Goal: Task Accomplishment & Management: Use online tool/utility

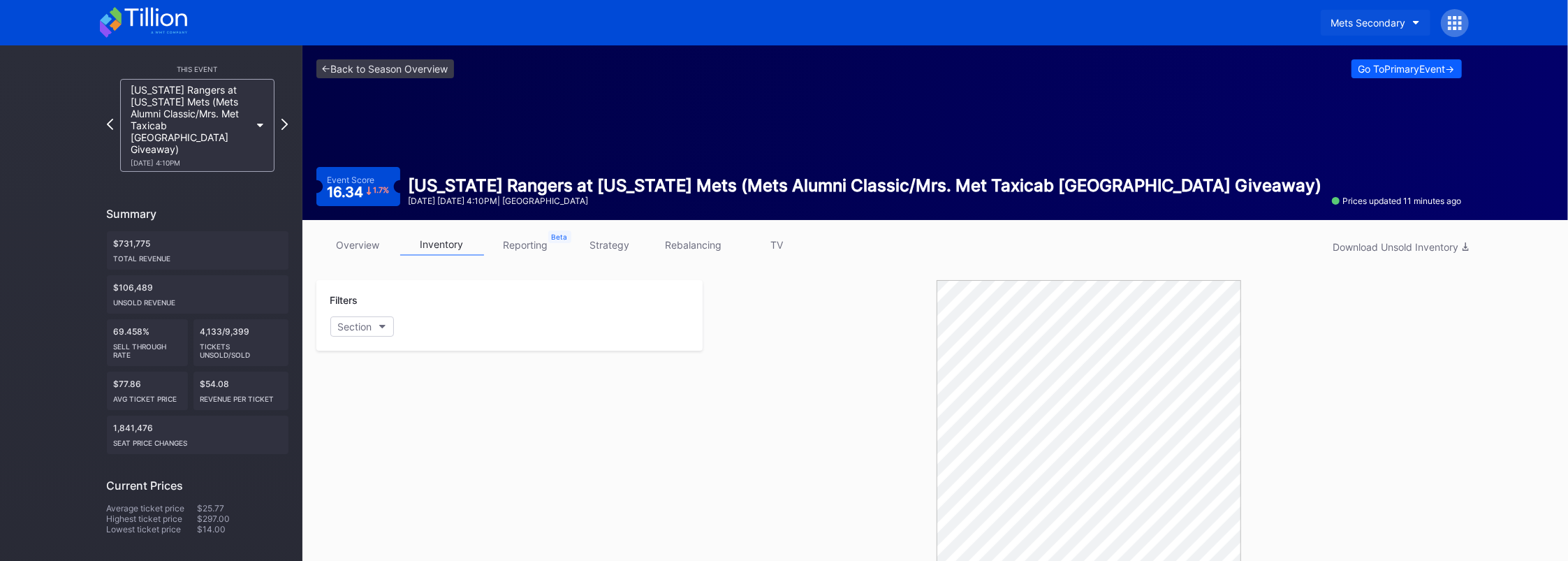
click at [1368, 26] on div "Mets Secondary" at bounding box center [1368, 22] width 74 height 12
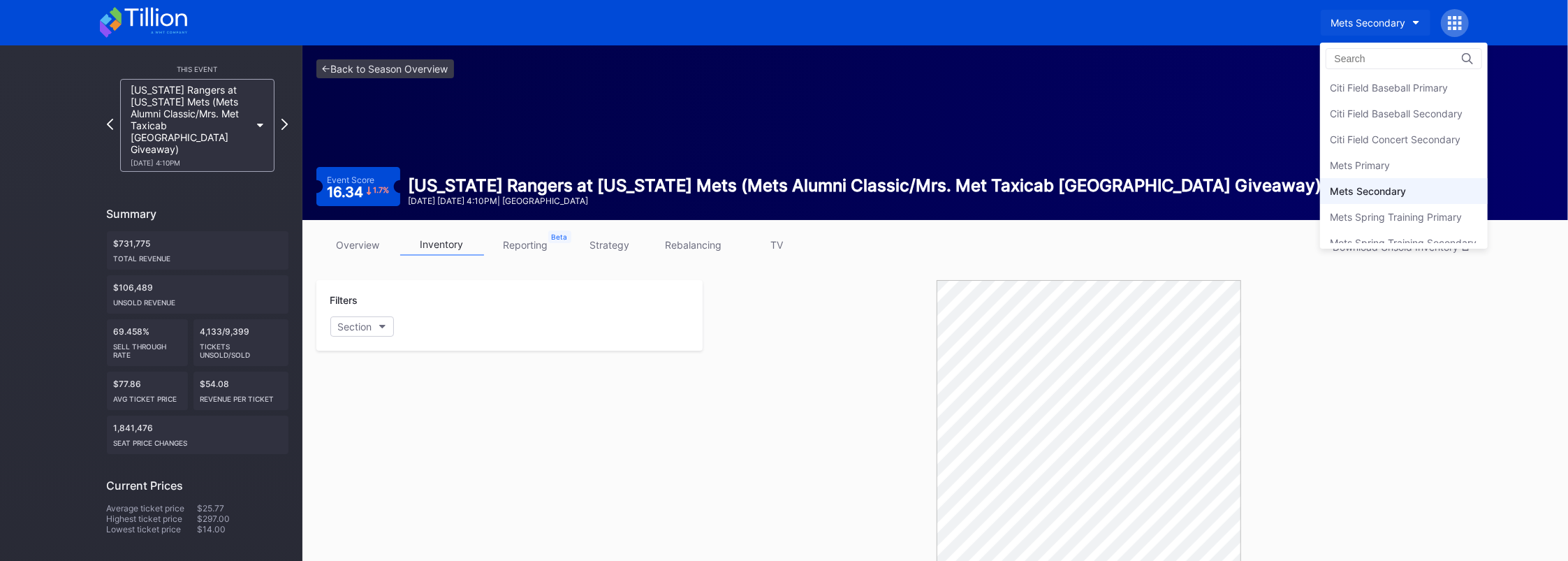
scroll to position [13, 0]
click at [1358, 158] on div "Mets Primary" at bounding box center [1404, 152] width 167 height 26
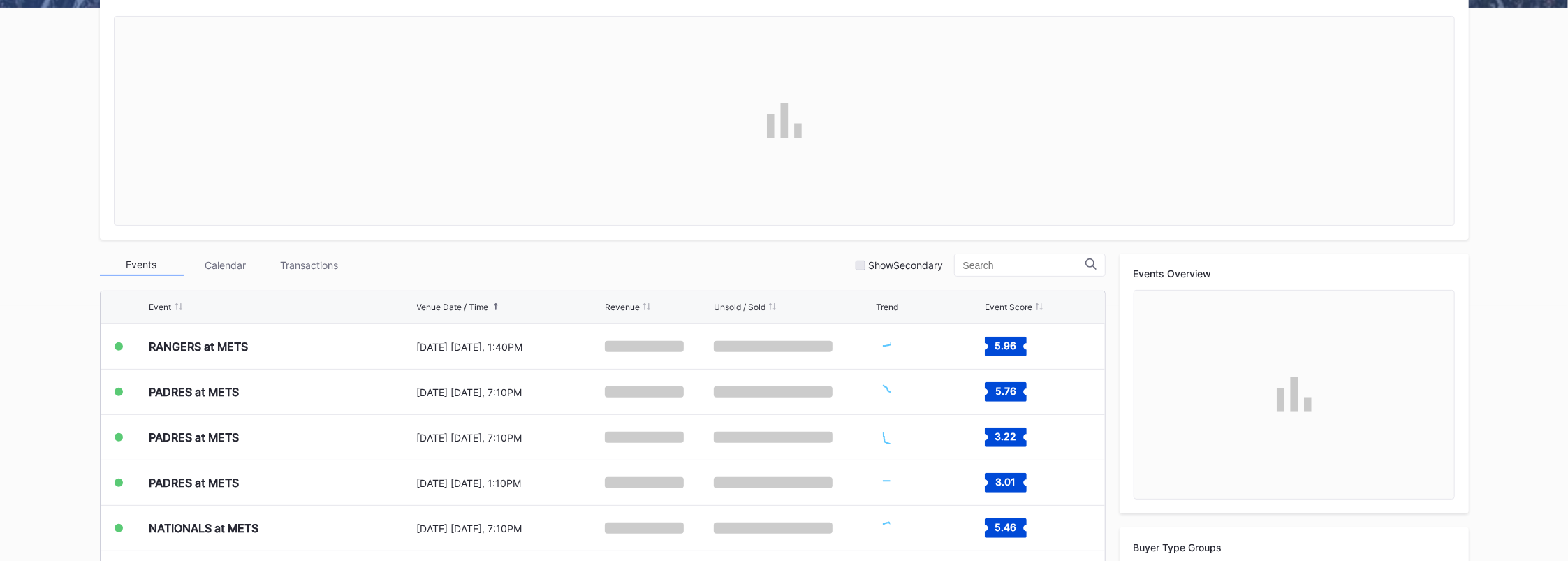
scroll to position [372, 0]
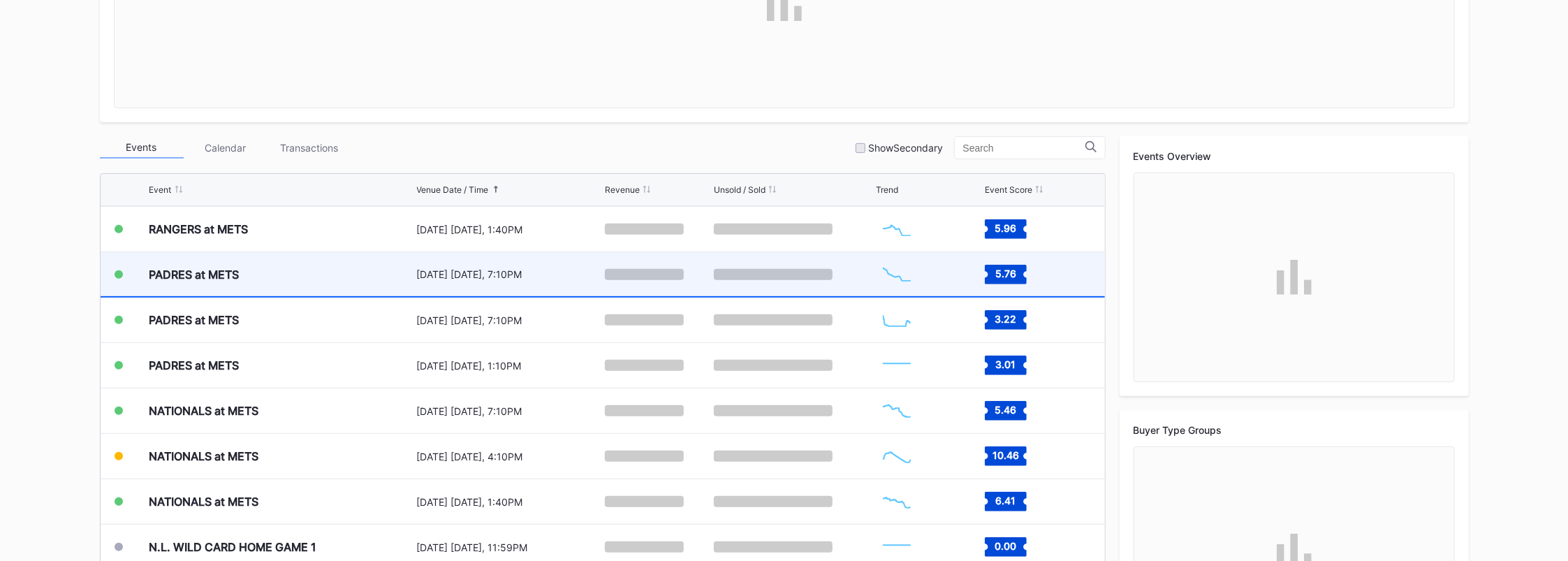
click at [275, 268] on div "PADRES at METS" at bounding box center [281, 274] width 264 height 44
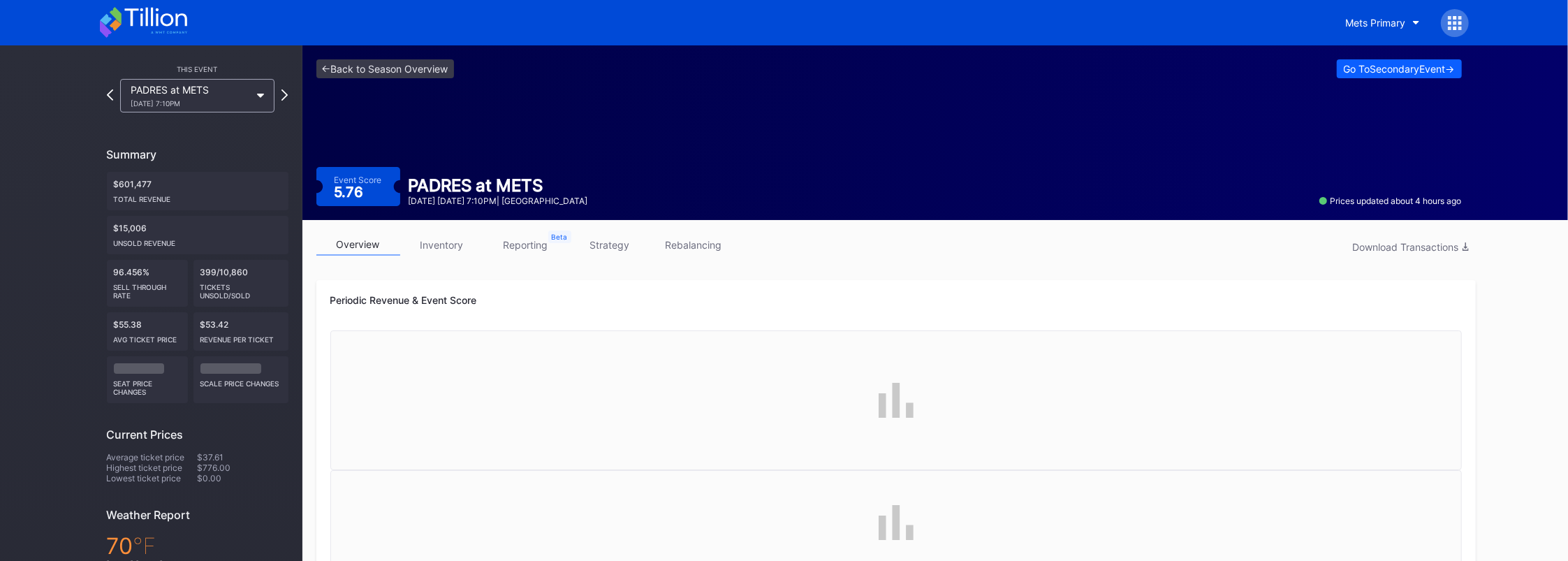
click at [691, 245] on link "rebalancing" at bounding box center [693, 245] width 84 height 22
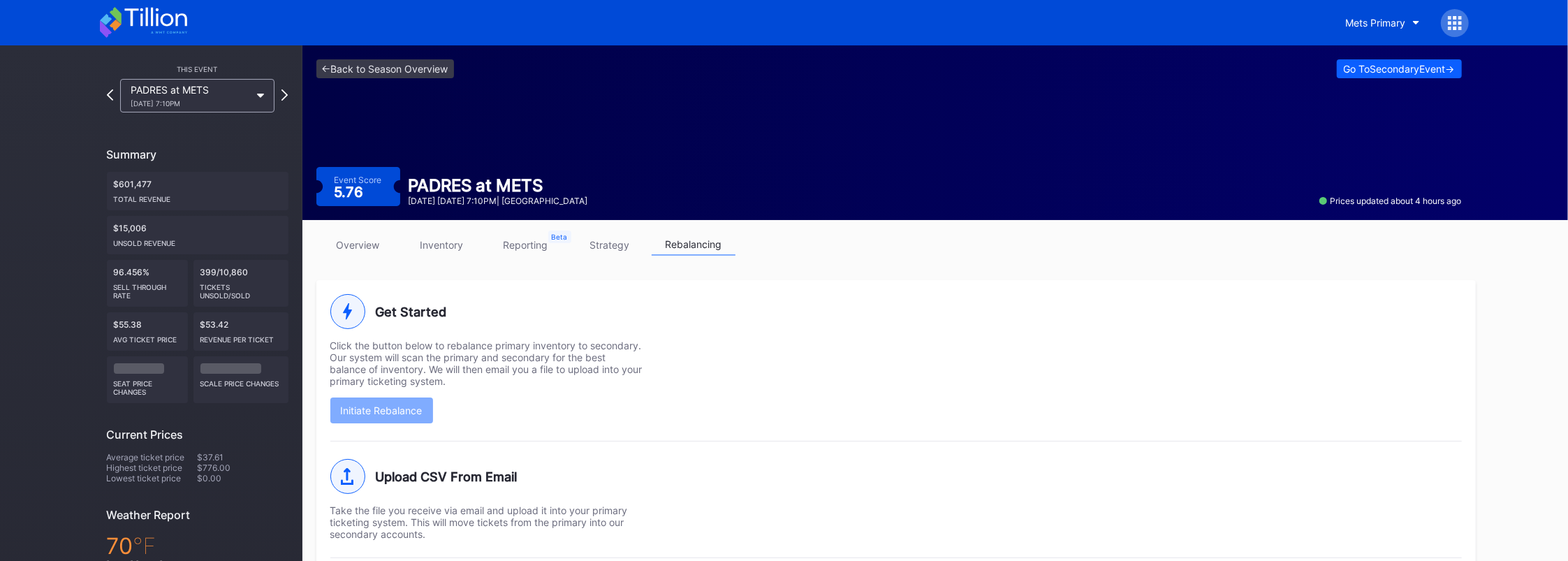
scroll to position [200, 0]
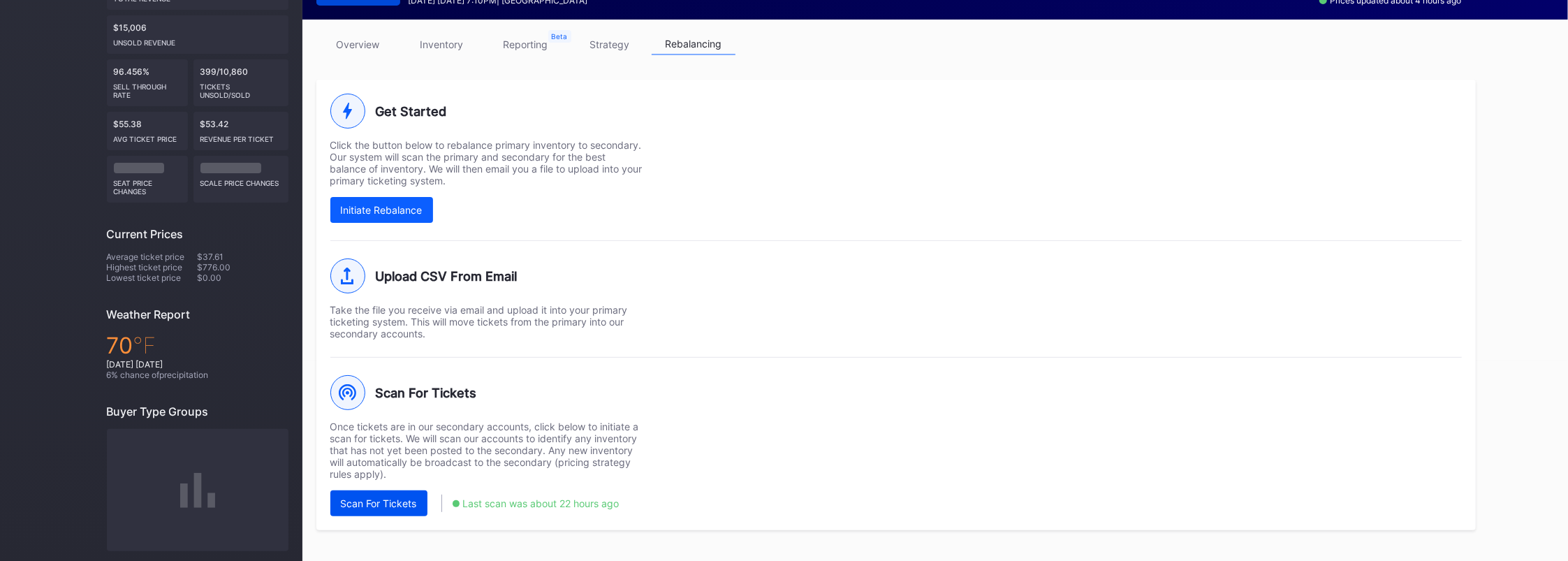
click at [405, 497] on div "Scan For Tickets" at bounding box center [378, 502] width 76 height 12
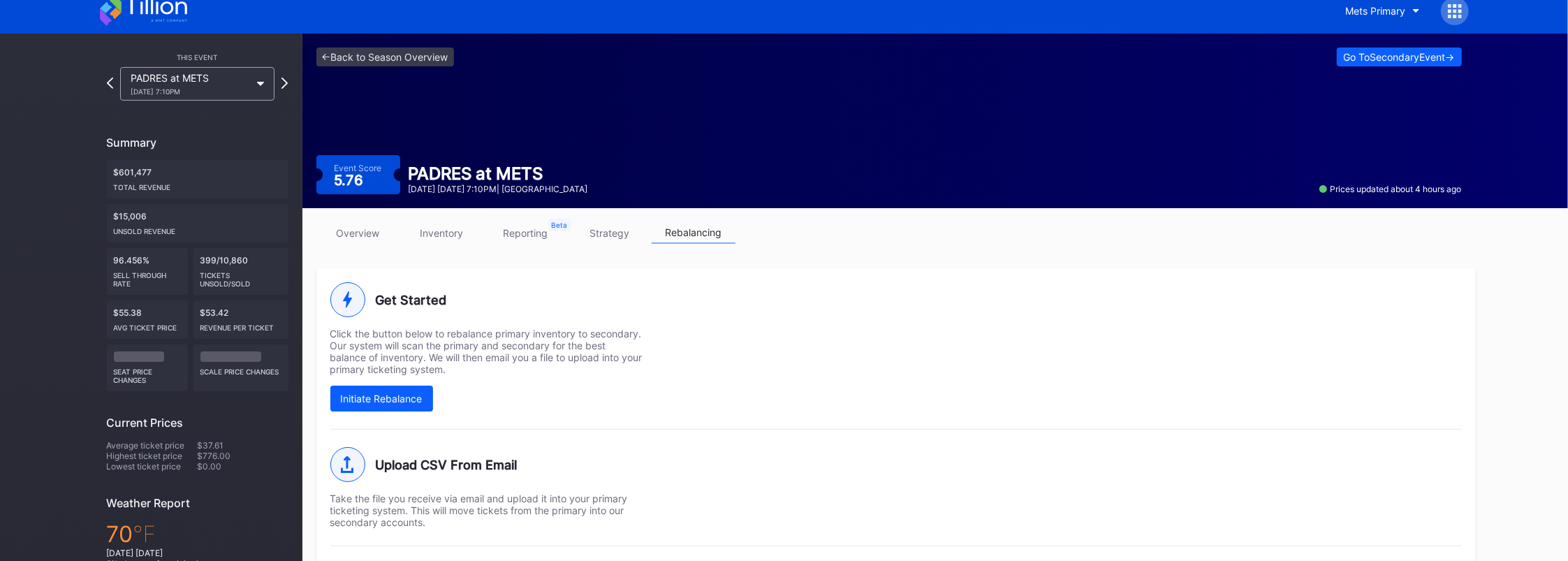
scroll to position [0, 0]
